Goal: Information Seeking & Learning: Check status

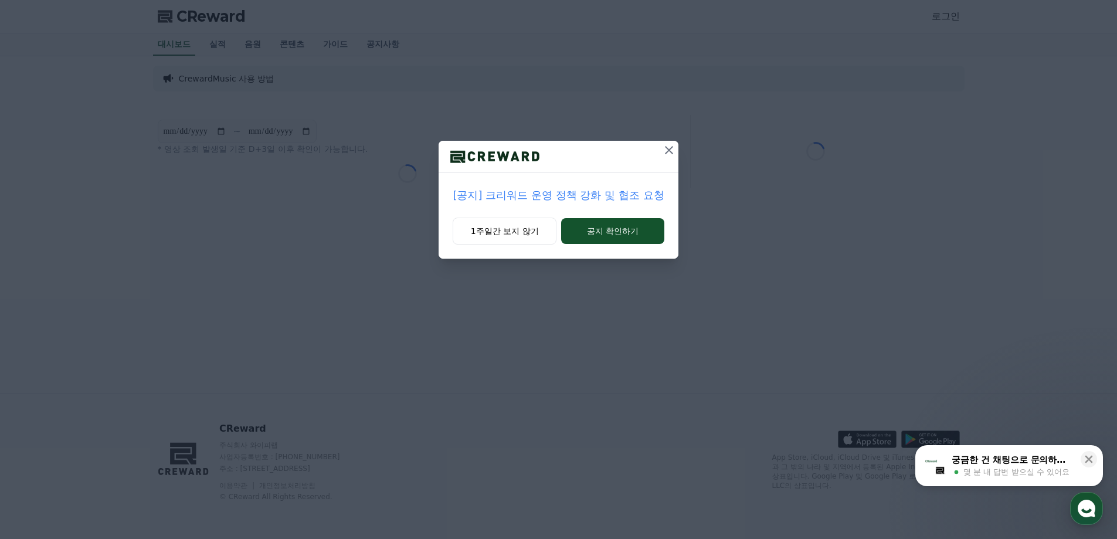
click at [607, 196] on p "[공지] 크리워드 운영 정책 강화 및 협조 요청" at bounding box center [558, 195] width 211 height 16
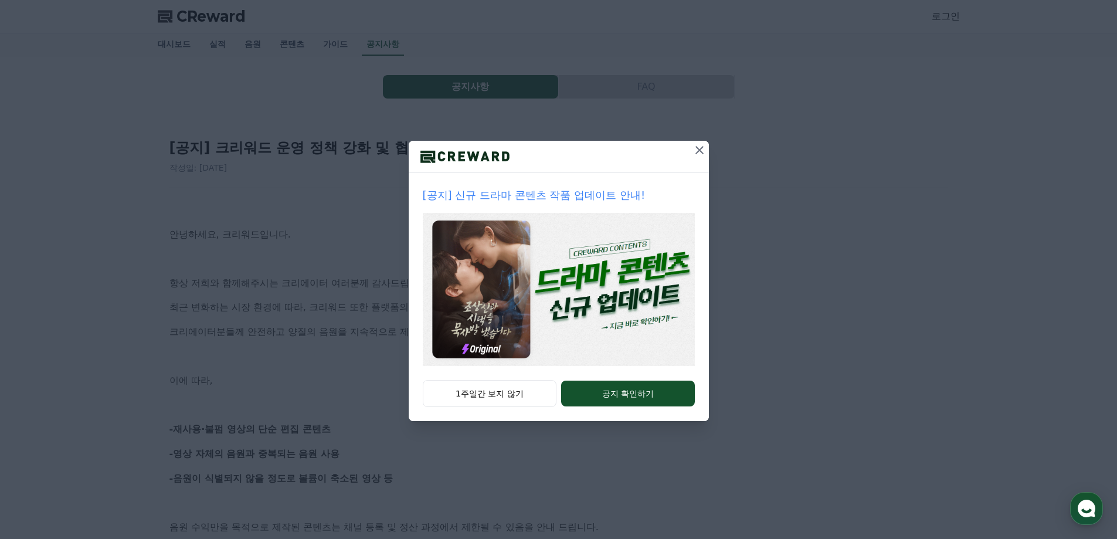
drag, startPoint x: 697, startPoint y: 164, endPoint x: 701, endPoint y: 145, distance: 19.1
click at [701, 145] on div at bounding box center [699, 157] width 19 height 32
click at [699, 145] on icon at bounding box center [699, 150] width 14 height 14
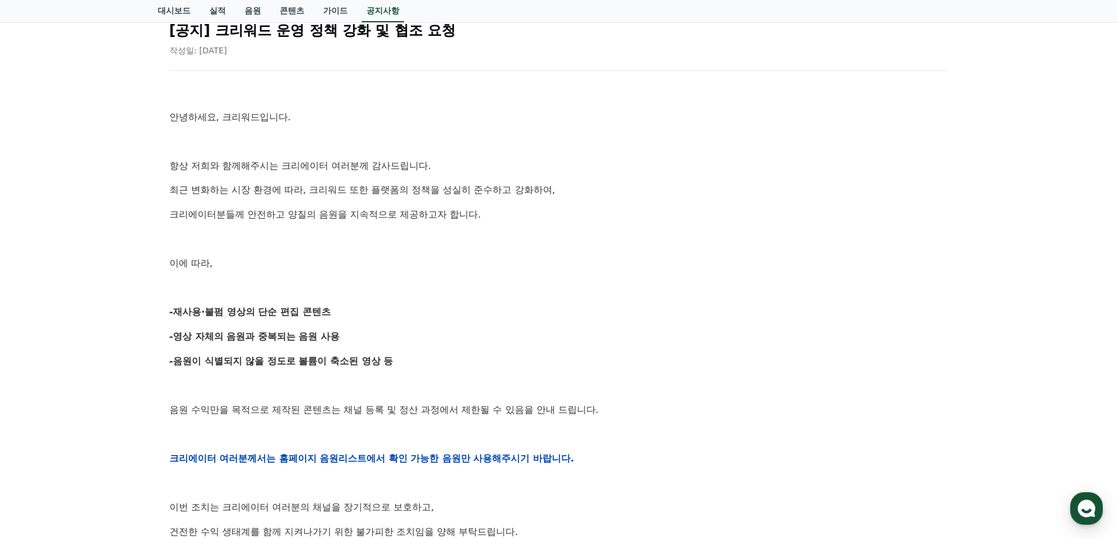
scroll to position [352, 0]
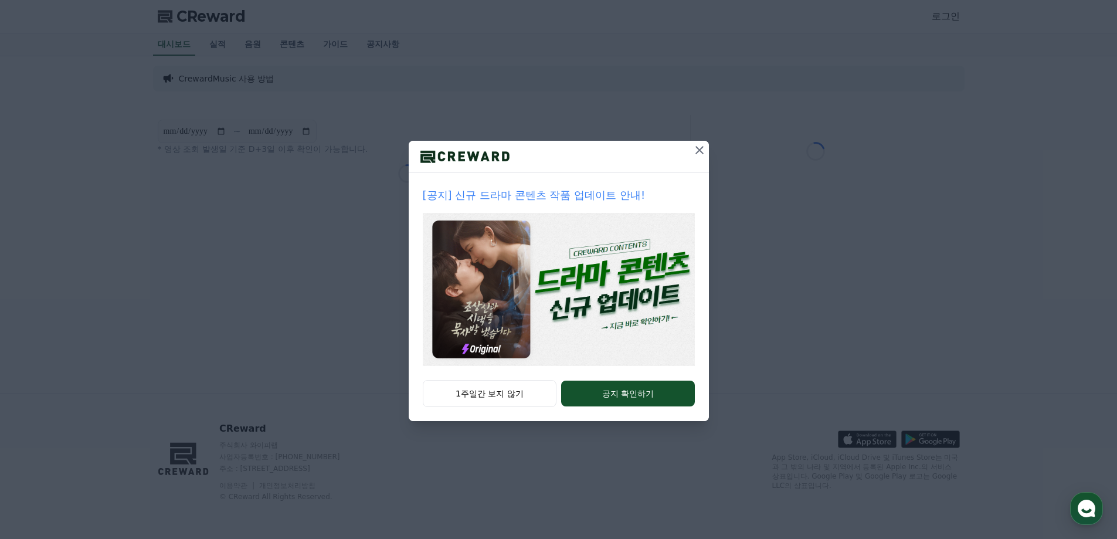
click at [702, 145] on icon at bounding box center [699, 150] width 14 height 14
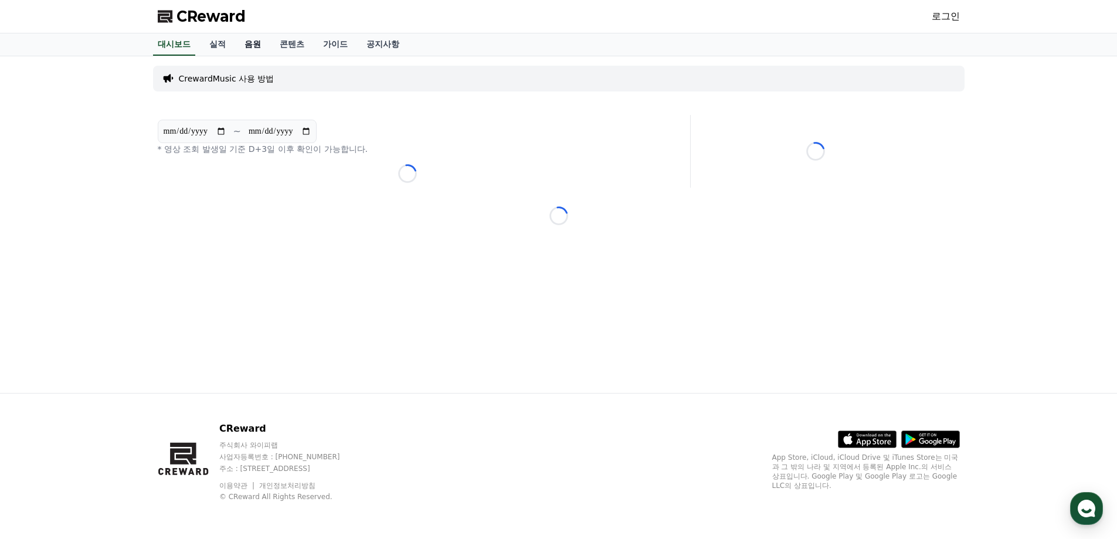
click at [253, 46] on link "음원" at bounding box center [252, 44] width 35 height 22
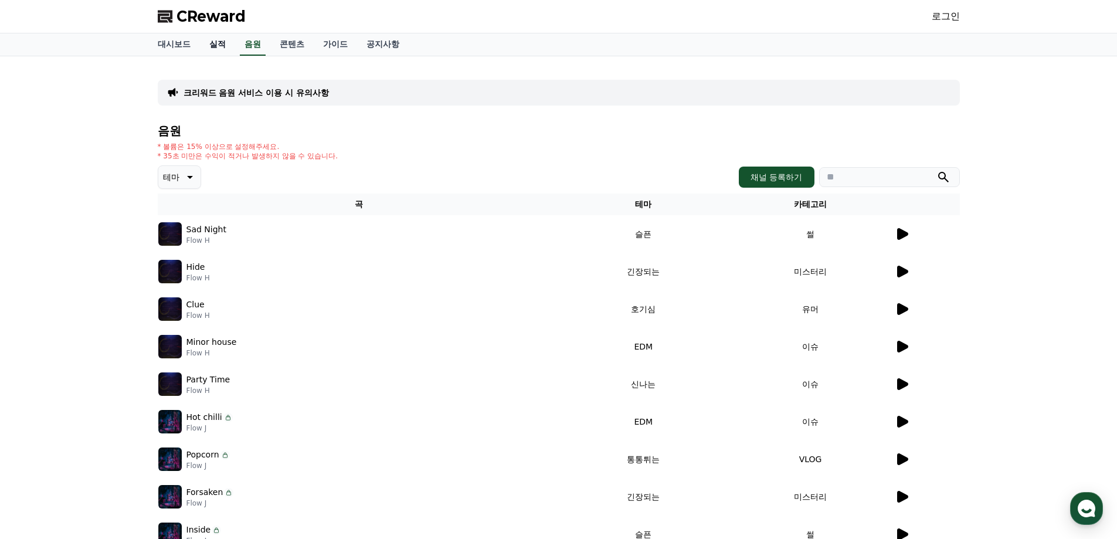
click at [227, 48] on link "실적" at bounding box center [217, 44] width 35 height 22
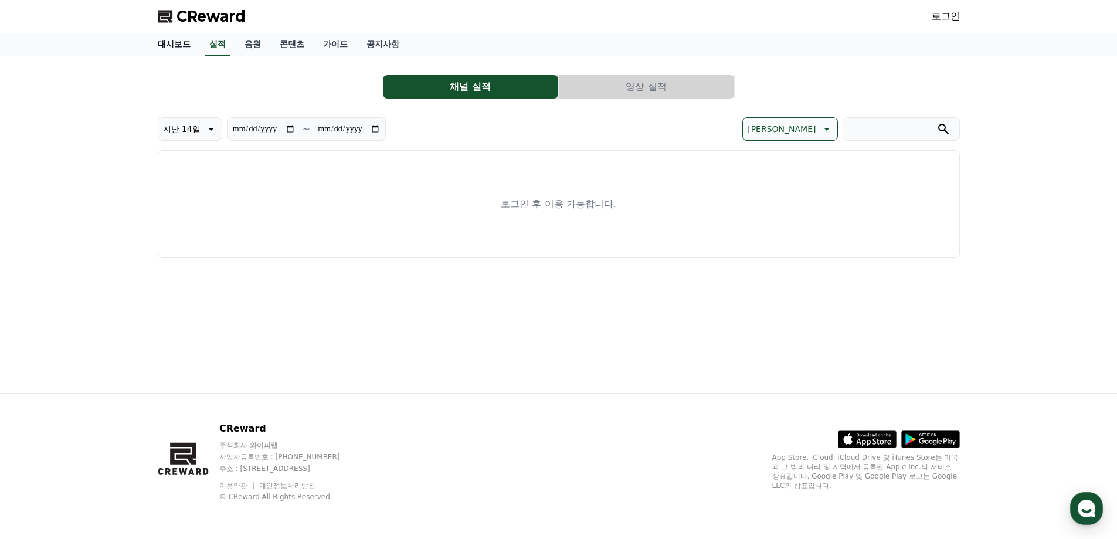
click at [168, 49] on link "대시보드" at bounding box center [174, 44] width 52 height 22
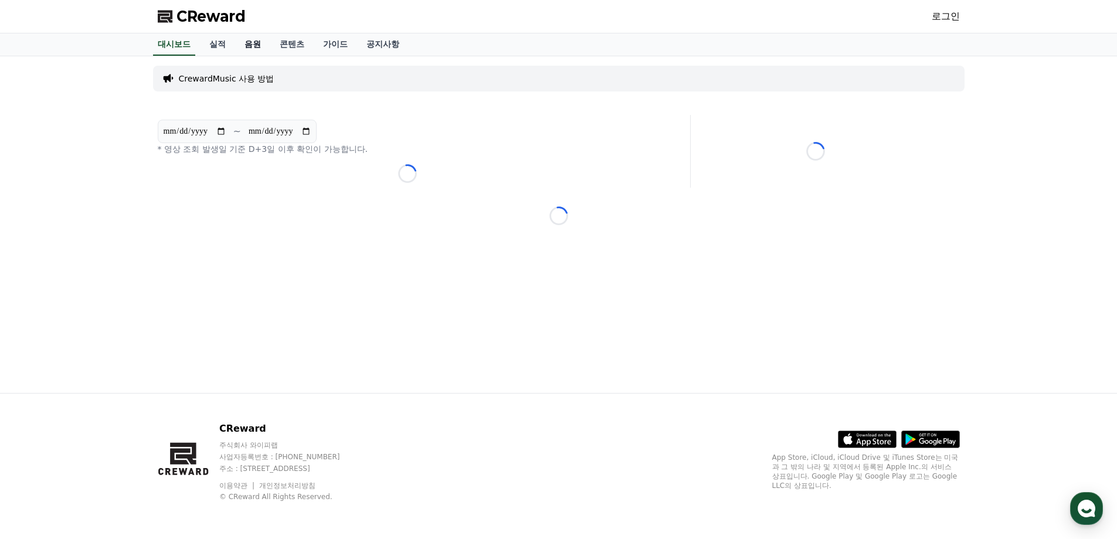
click at [246, 43] on link "음원" at bounding box center [252, 44] width 35 height 22
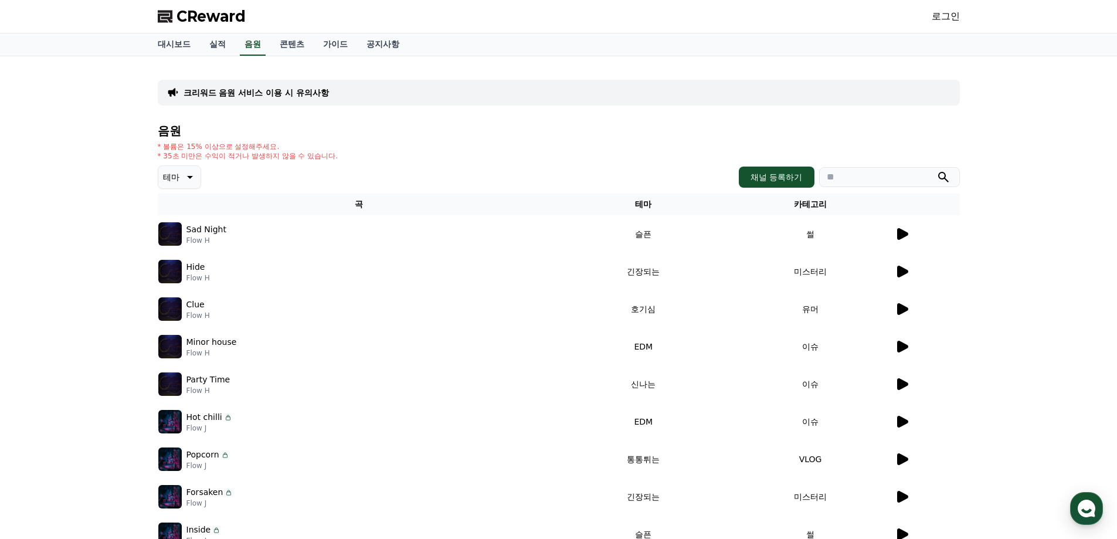
click at [201, 233] on p "Sad Night" at bounding box center [206, 229] width 40 height 12
click at [162, 237] on img at bounding box center [169, 233] width 23 height 23
click at [171, 233] on img at bounding box center [169, 233] width 23 height 23
click at [907, 238] on icon at bounding box center [902, 234] width 14 height 14
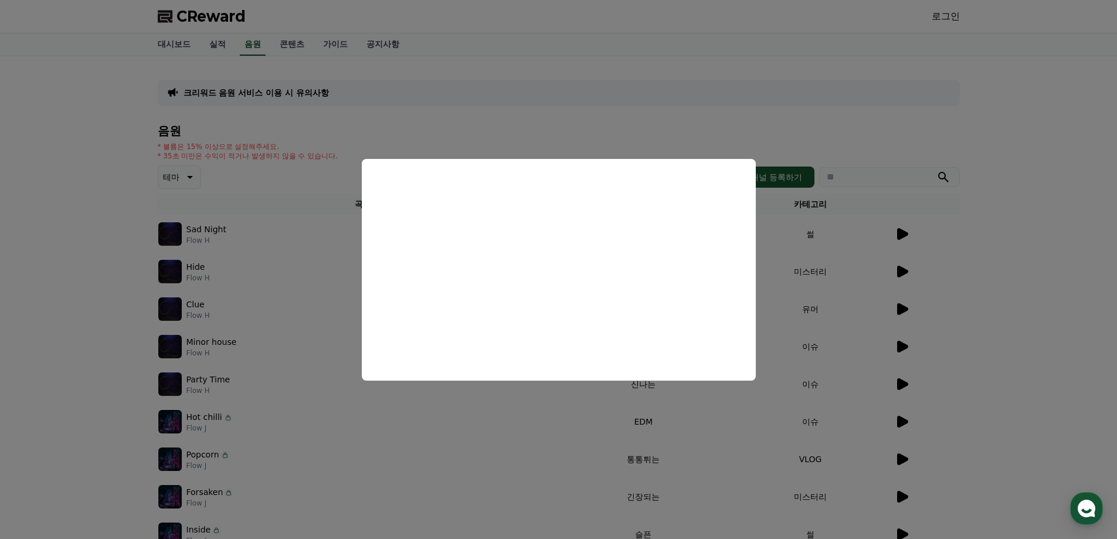
drag, startPoint x: 981, startPoint y: 312, endPoint x: 973, endPoint y: 312, distance: 8.2
click at [978, 312] on button "close modal" at bounding box center [558, 269] width 1117 height 539
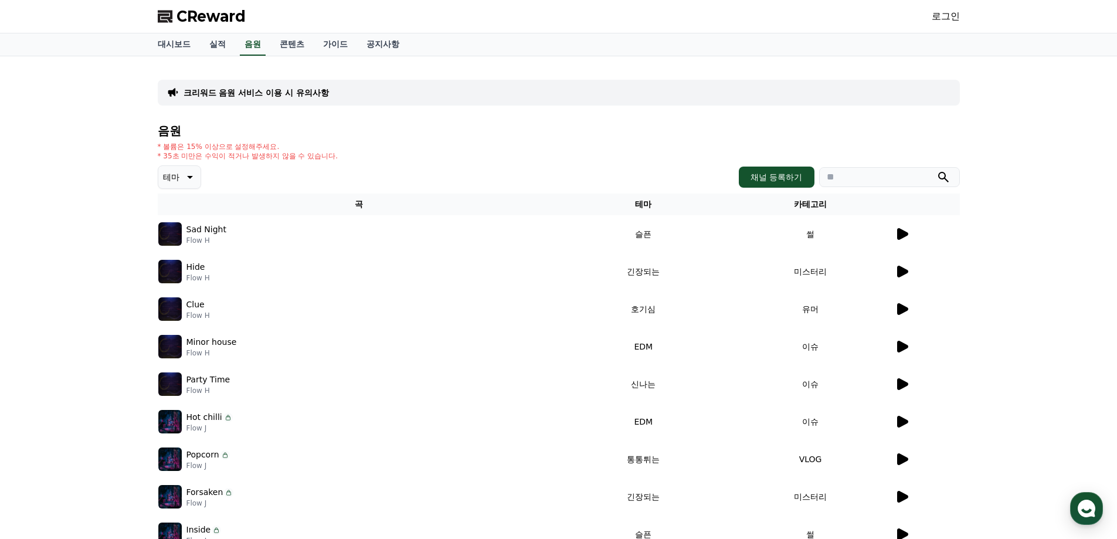
click at [899, 276] on icon at bounding box center [902, 272] width 11 height 12
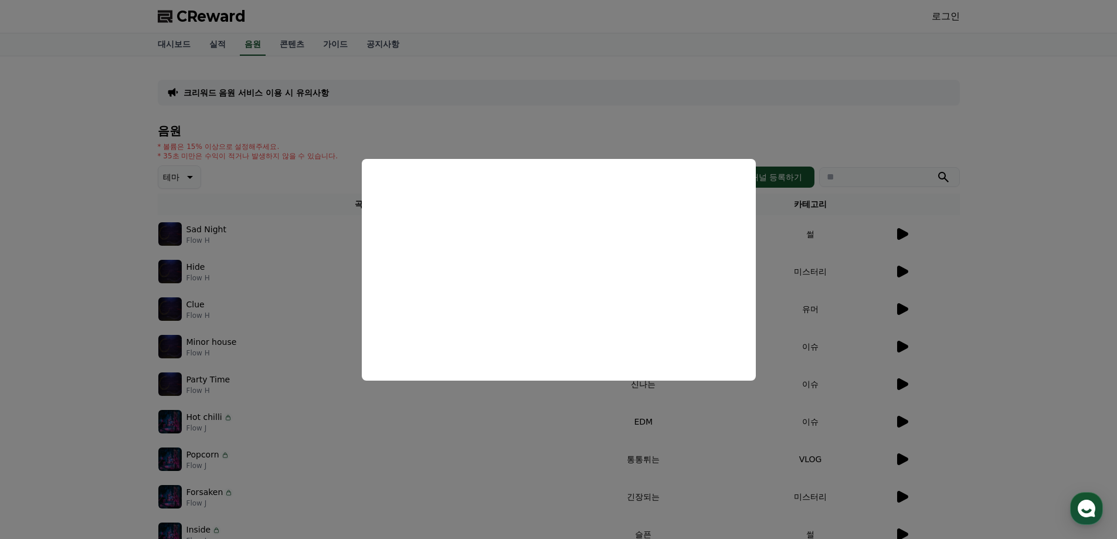
drag, startPoint x: 985, startPoint y: 270, endPoint x: 863, endPoint y: 212, distance: 135.0
click at [984, 270] on button "close modal" at bounding box center [558, 269] width 1117 height 539
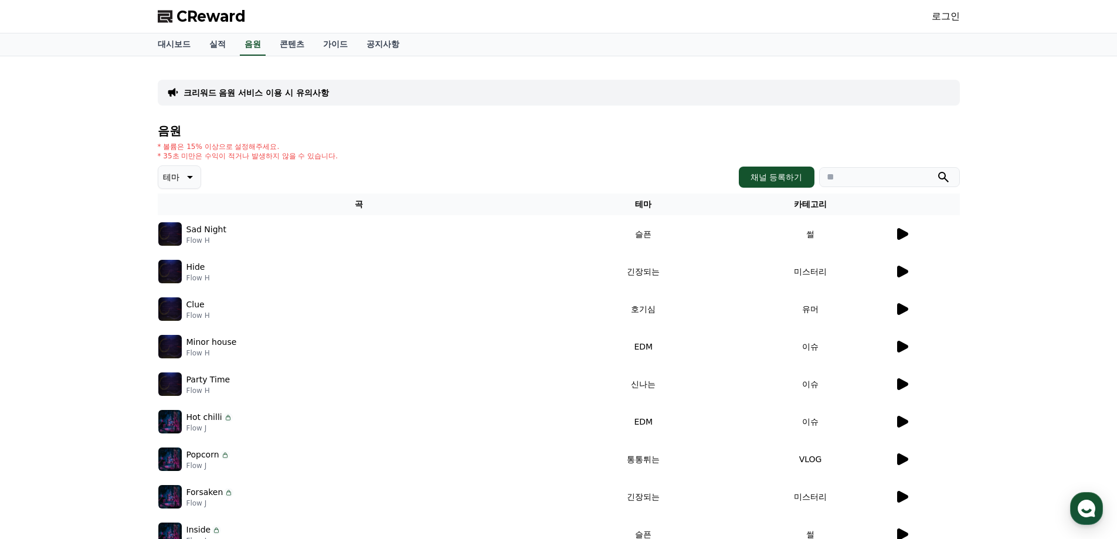
scroll to position [59, 0]
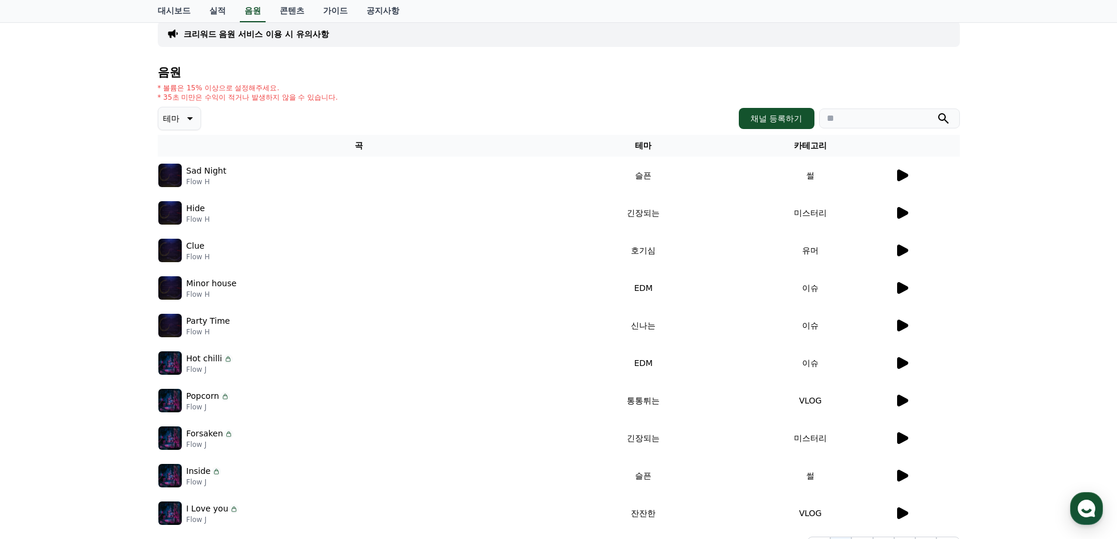
click at [907, 407] on icon at bounding box center [902, 400] width 14 height 14
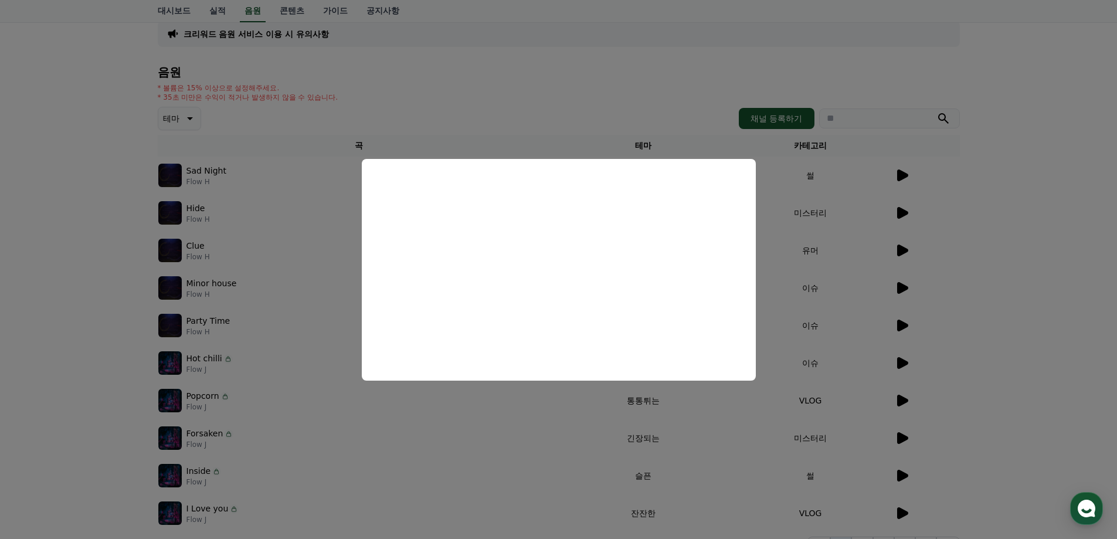
click at [794, 159] on button "close modal" at bounding box center [558, 269] width 1117 height 539
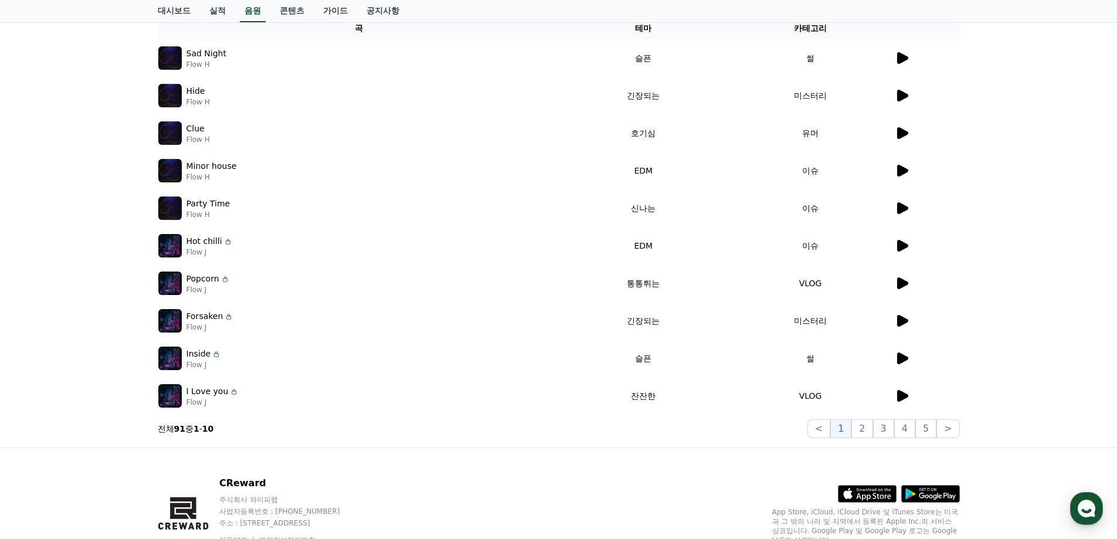
scroll to position [0, 0]
